Goal: Information Seeking & Learning: Learn about a topic

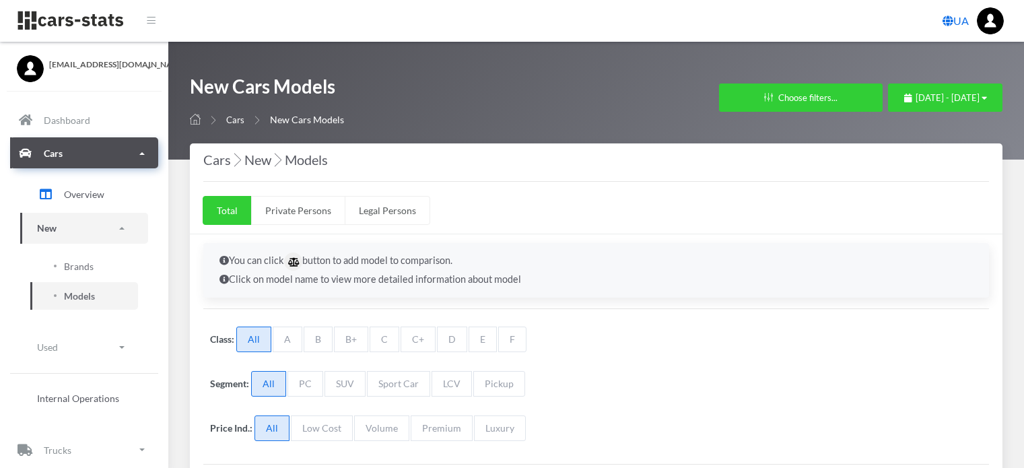
select select "25"
select select "BMW"
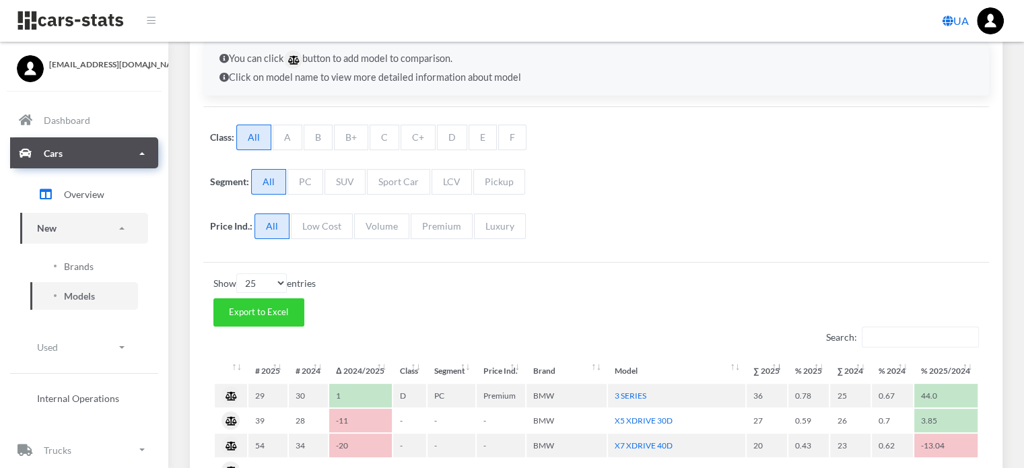
scroll to position [10, 10]
click at [73, 267] on span "Brands" at bounding box center [79, 266] width 30 height 14
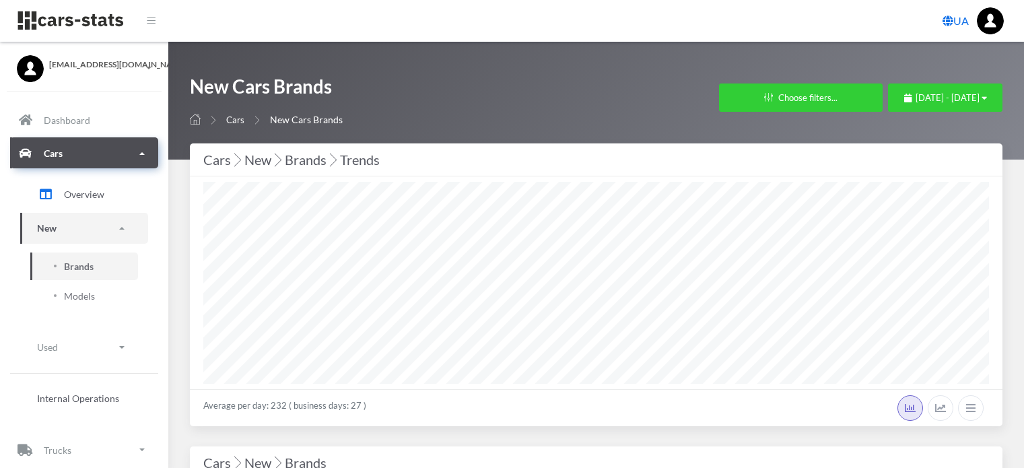
select select "25"
click at [915, 98] on span "August 24, 2025 - September 23, 2025" at bounding box center [947, 97] width 64 height 11
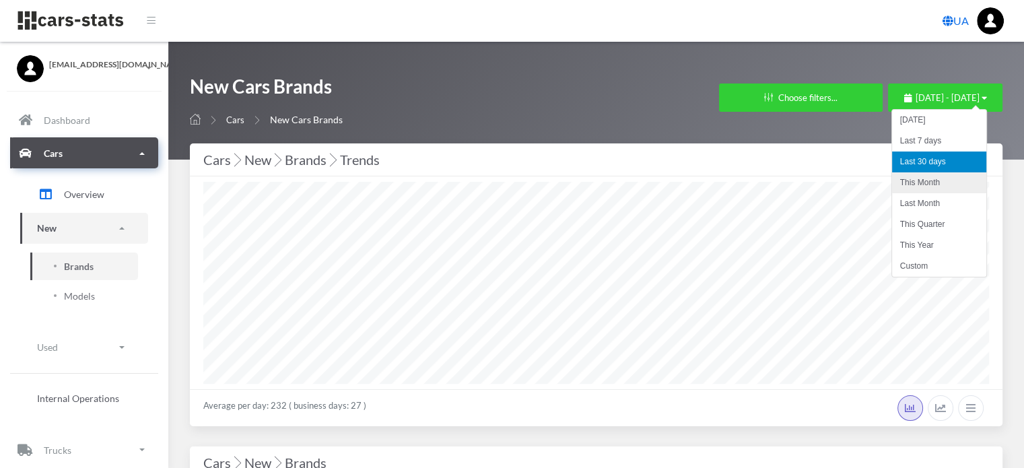
click at [908, 184] on li "This Month" at bounding box center [939, 182] width 94 height 21
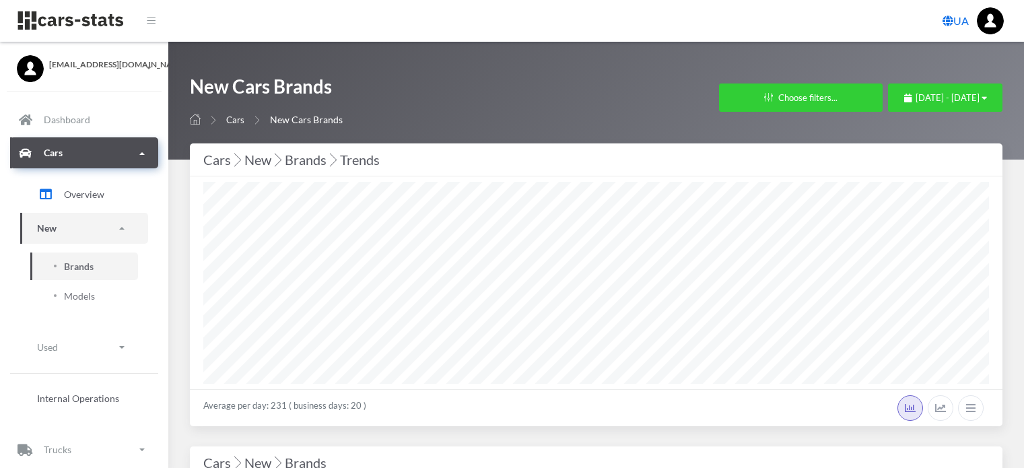
select select "25"
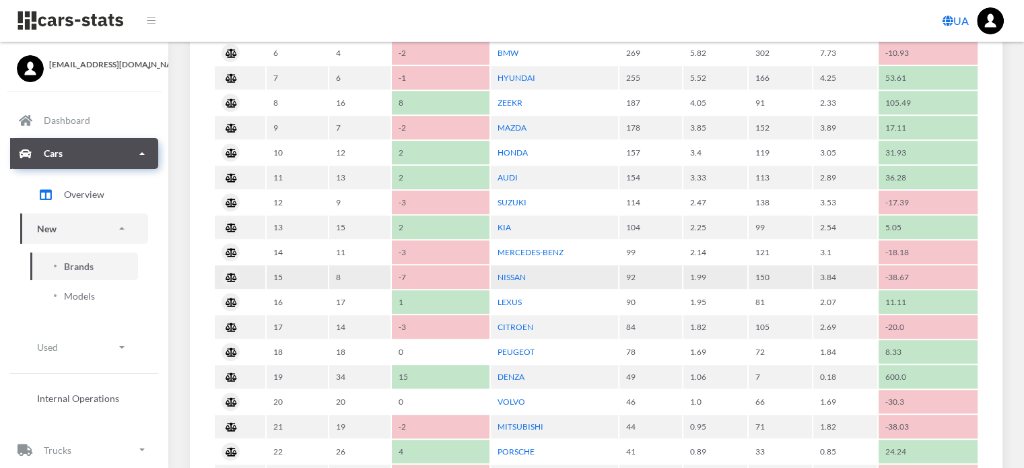
scroll to position [875, 0]
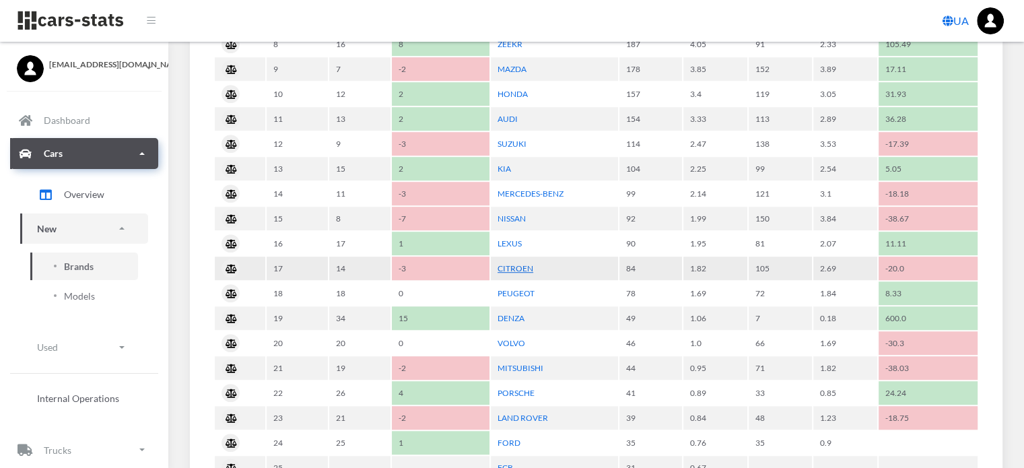
click at [520, 263] on link "CITROEN" at bounding box center [515, 268] width 36 height 10
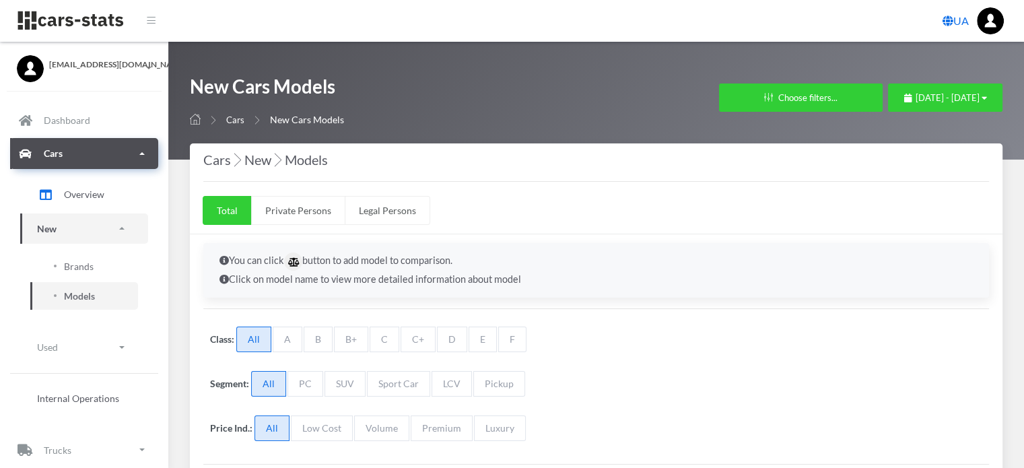
select select "25"
select select "CITROEN"
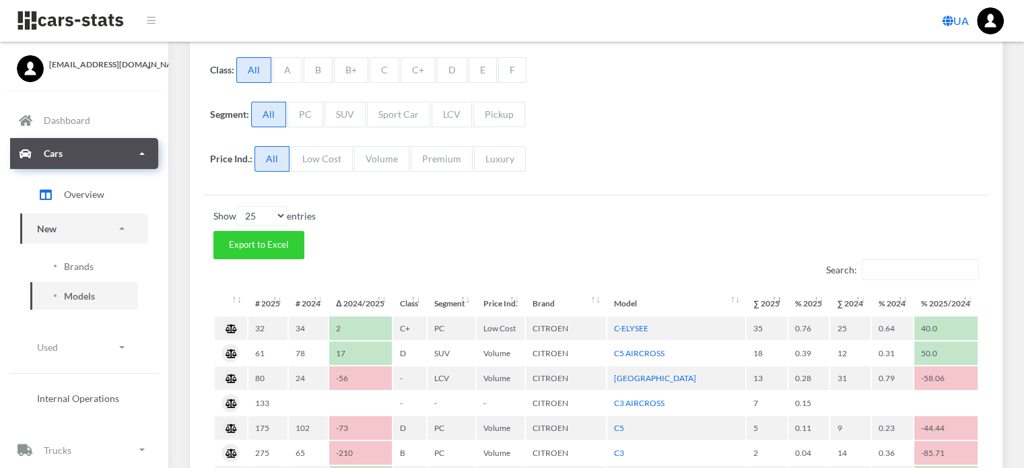
scroll to position [337, 0]
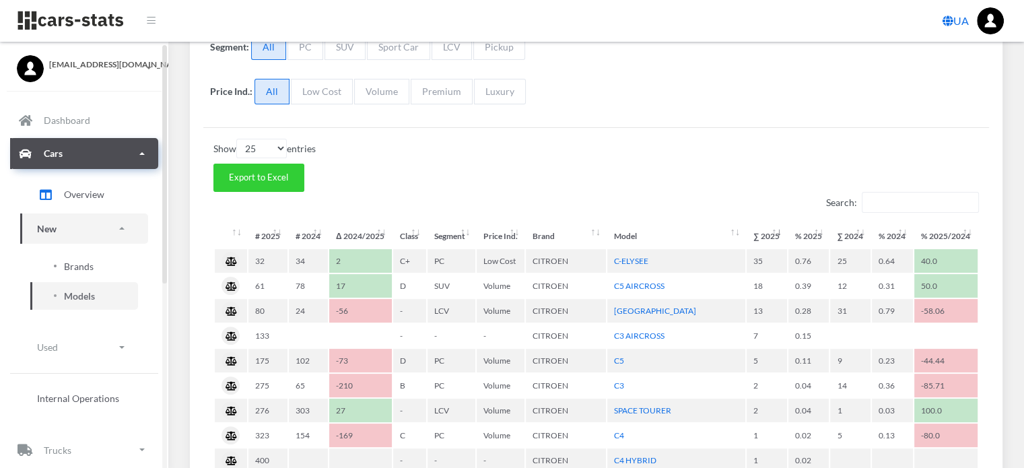
click at [83, 266] on span "Brands" at bounding box center [79, 266] width 30 height 14
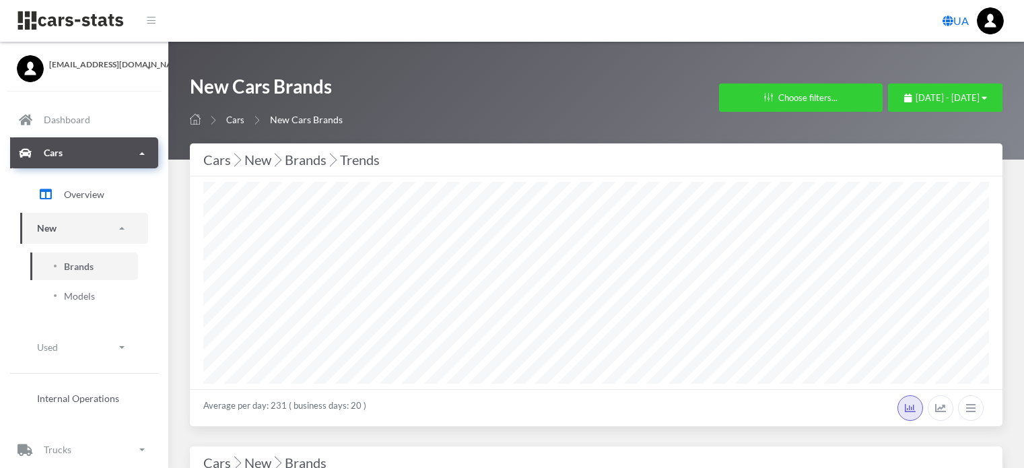
select select "25"
